Goal: Information Seeking & Learning: Learn about a topic

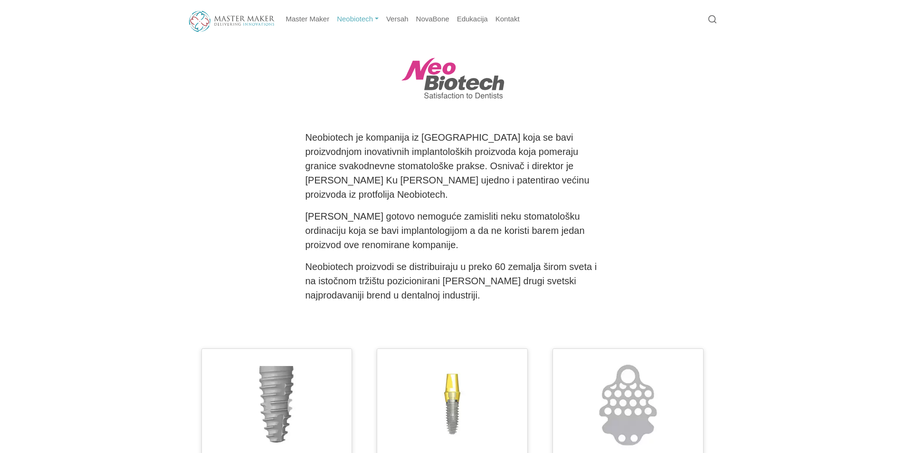
click at [362, 20] on link "Neobiotech" at bounding box center [357, 19] width 49 height 19
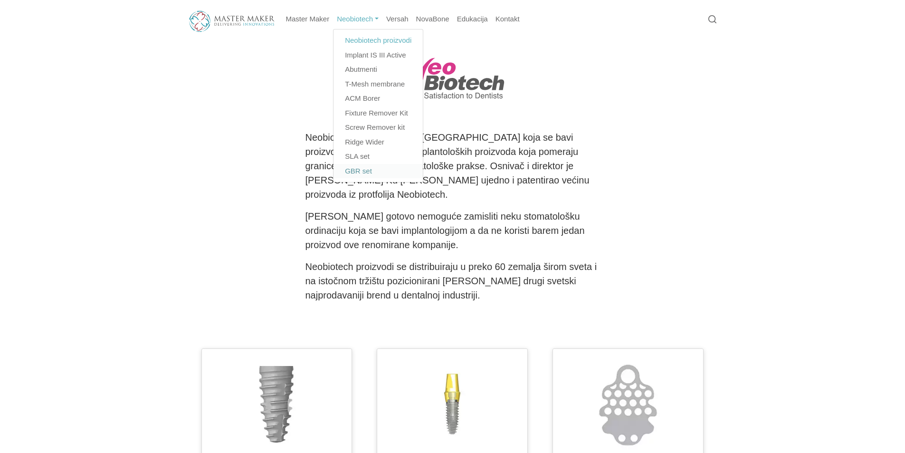
click at [367, 172] on link "GBR set" at bounding box center [378, 171] width 89 height 15
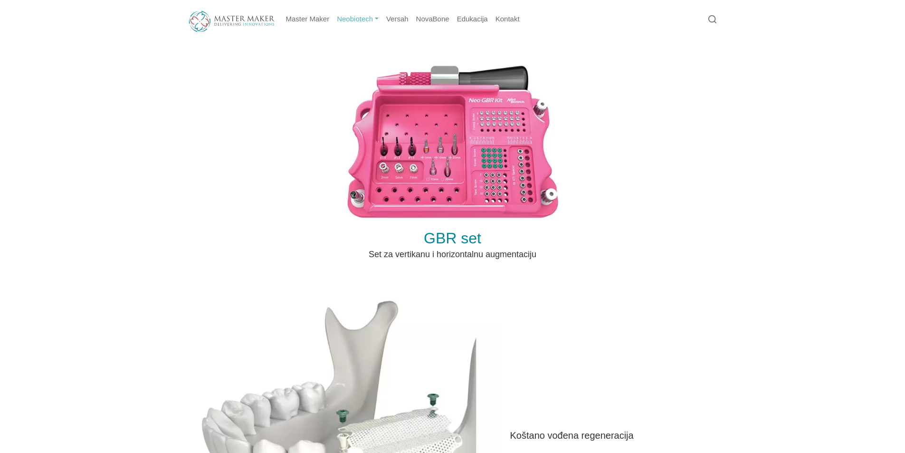
click at [368, 15] on link "Neobiotech" at bounding box center [357, 19] width 49 height 19
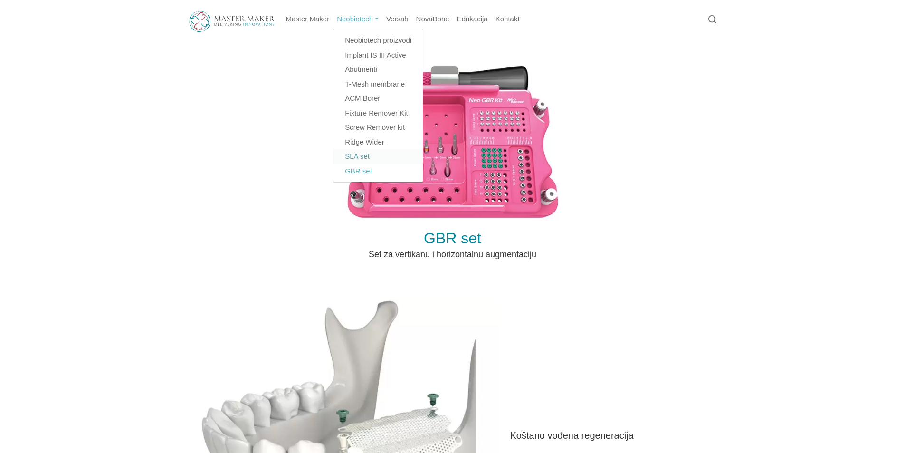
click at [362, 158] on link "SLA set" at bounding box center [378, 156] width 89 height 15
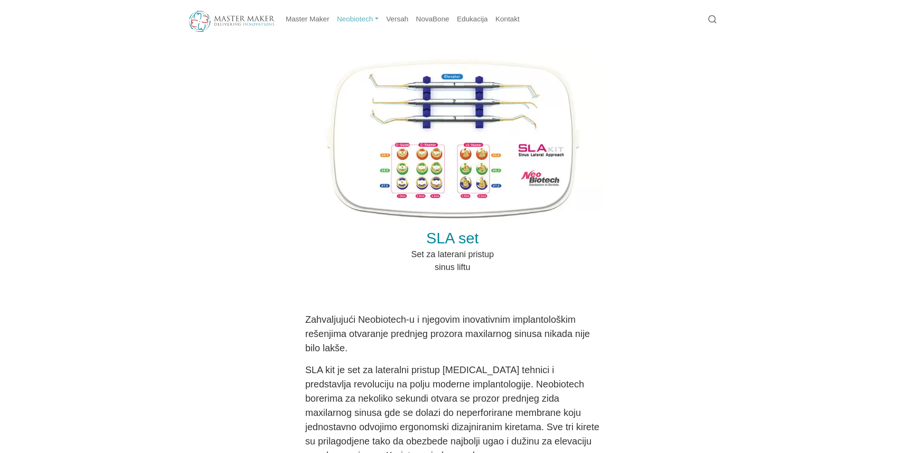
click at [366, 20] on link "Neobiotech" at bounding box center [357, 19] width 49 height 19
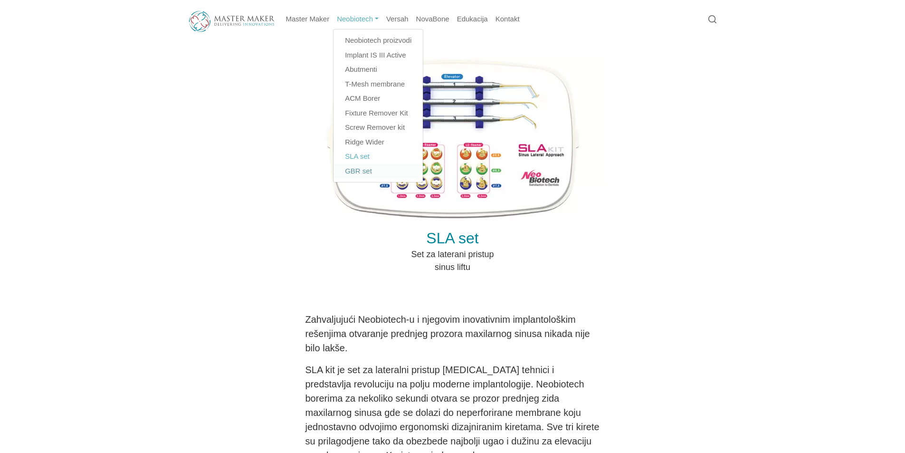
click at [364, 168] on link "GBR set" at bounding box center [378, 171] width 89 height 15
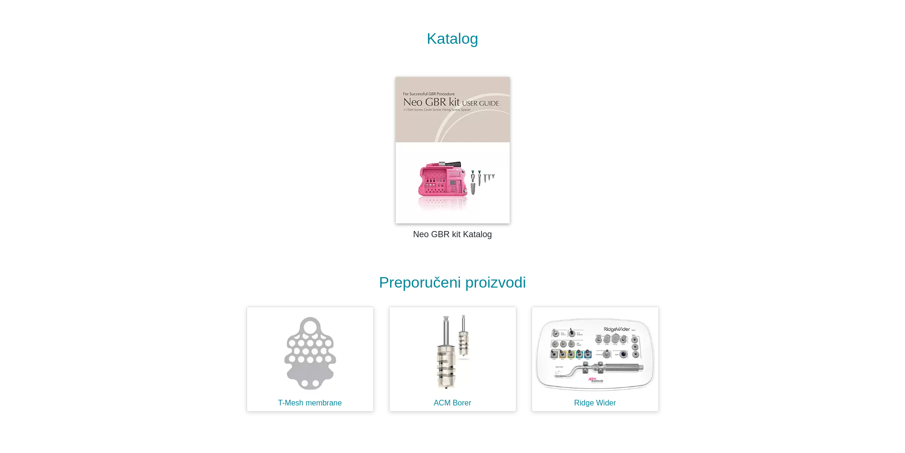
scroll to position [1665, 0]
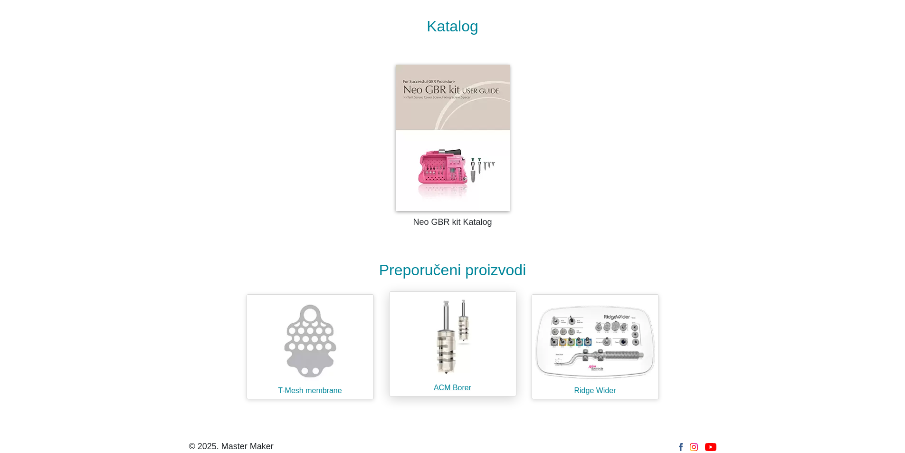
click at [448, 353] on img at bounding box center [453, 337] width 126 height 91
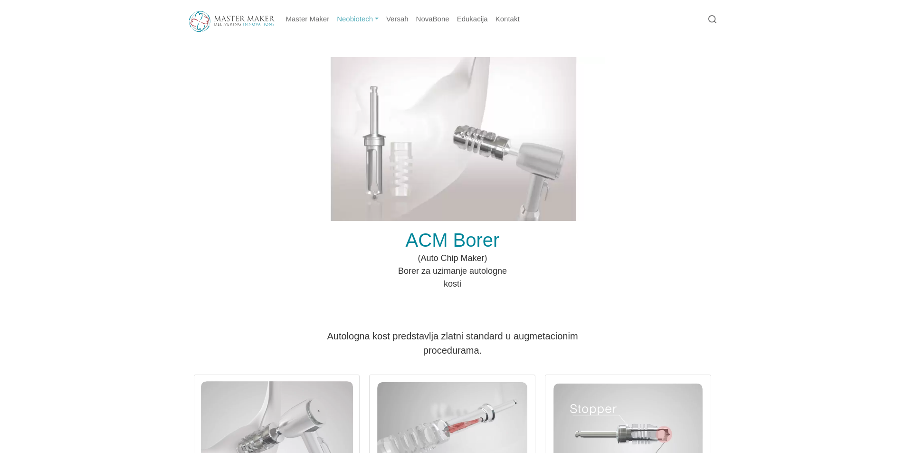
click at [463, 149] on img at bounding box center [453, 139] width 304 height 164
click at [452, 144] on img at bounding box center [453, 139] width 304 height 164
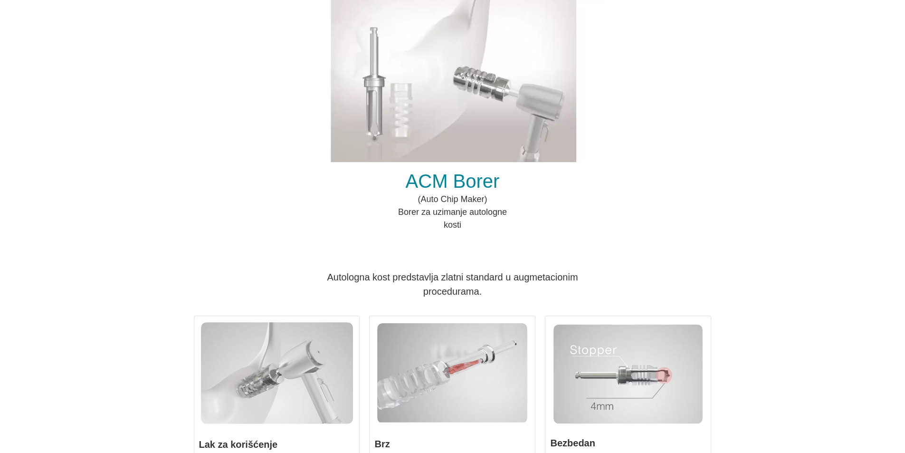
scroll to position [48, 0]
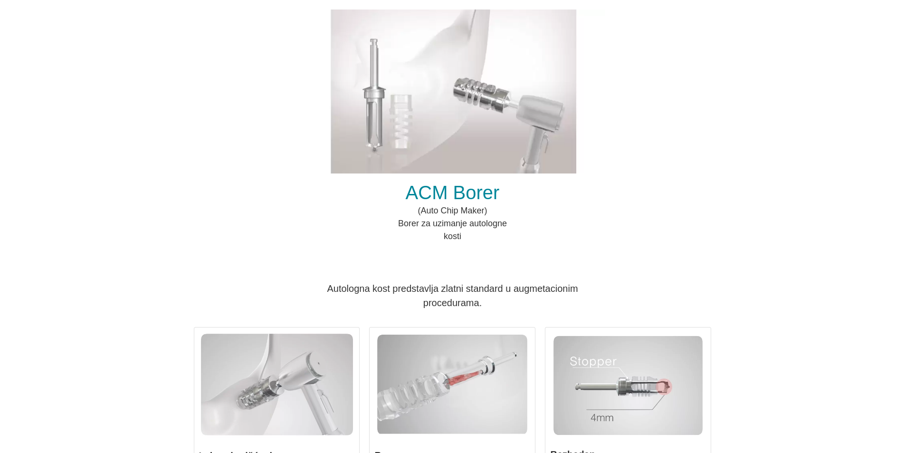
click at [440, 140] on img at bounding box center [453, 92] width 304 height 164
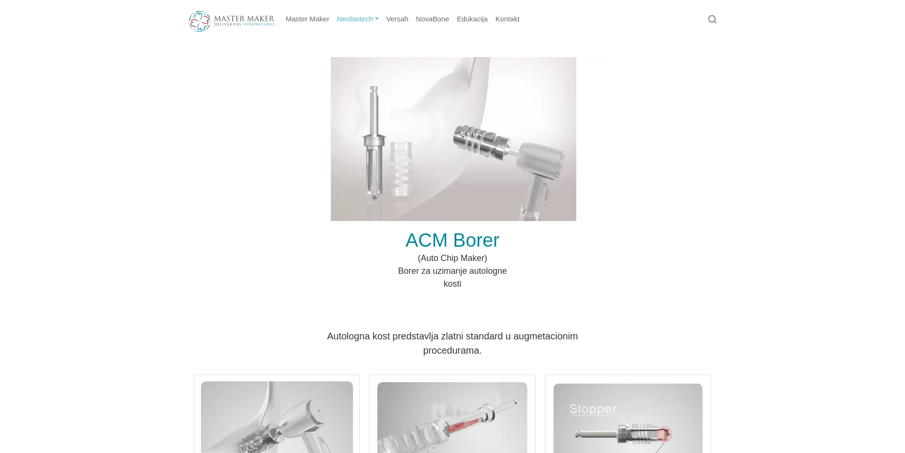
scroll to position [190, 0]
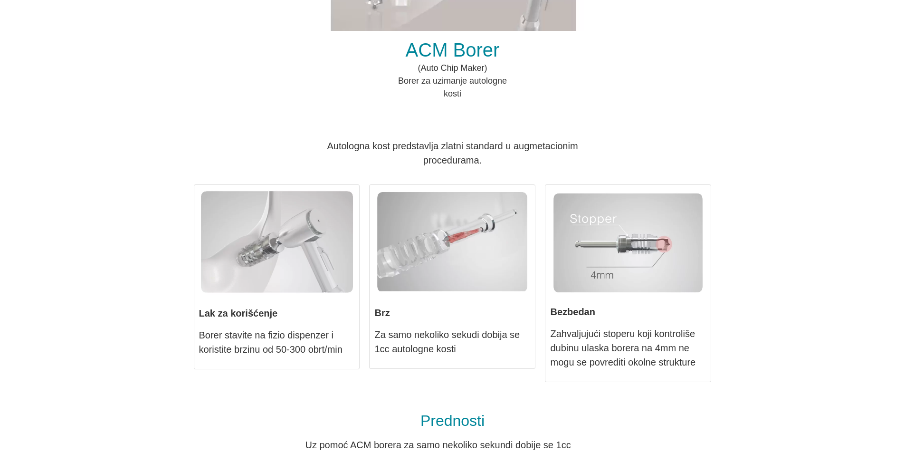
click at [258, 252] on img at bounding box center [277, 243] width 156 height 107
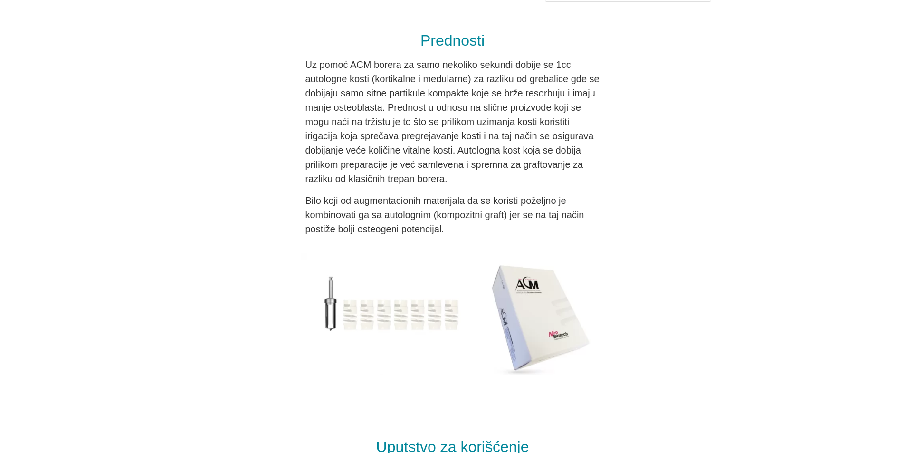
scroll to position [523, 0]
